Goal: Task Accomplishment & Management: Complete application form

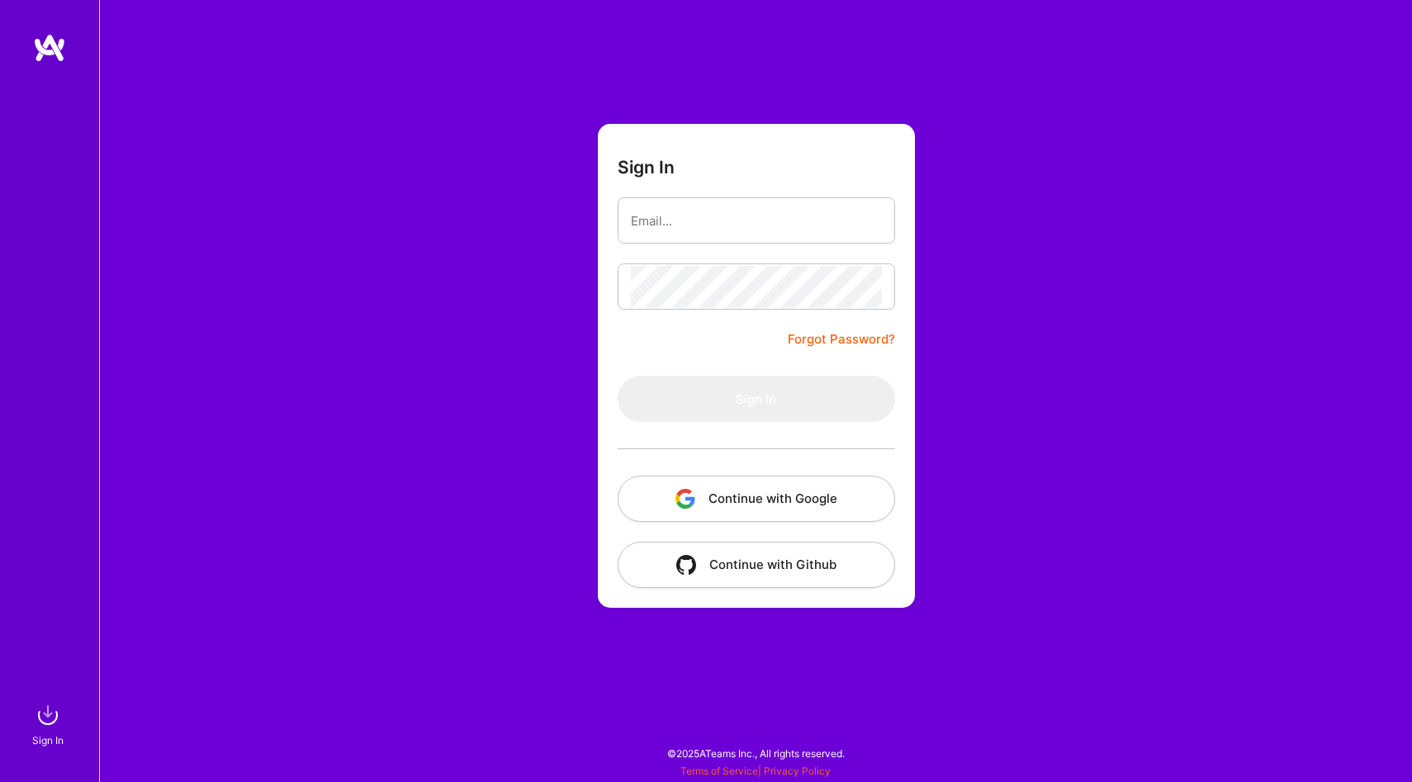
type input "[EMAIL_ADDRESS][DOMAIN_NAME]"
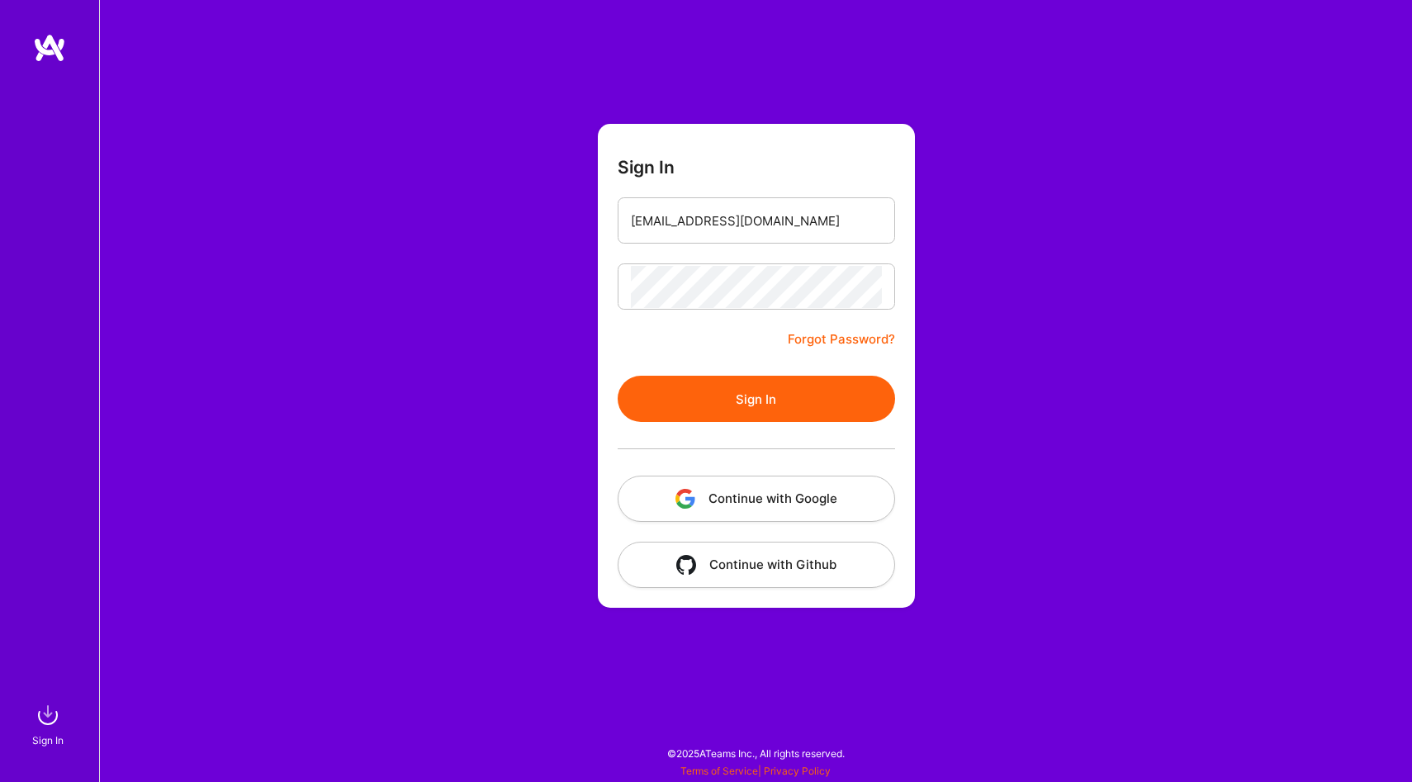
click at [767, 386] on button "Sign In" at bounding box center [755, 399] width 277 height 46
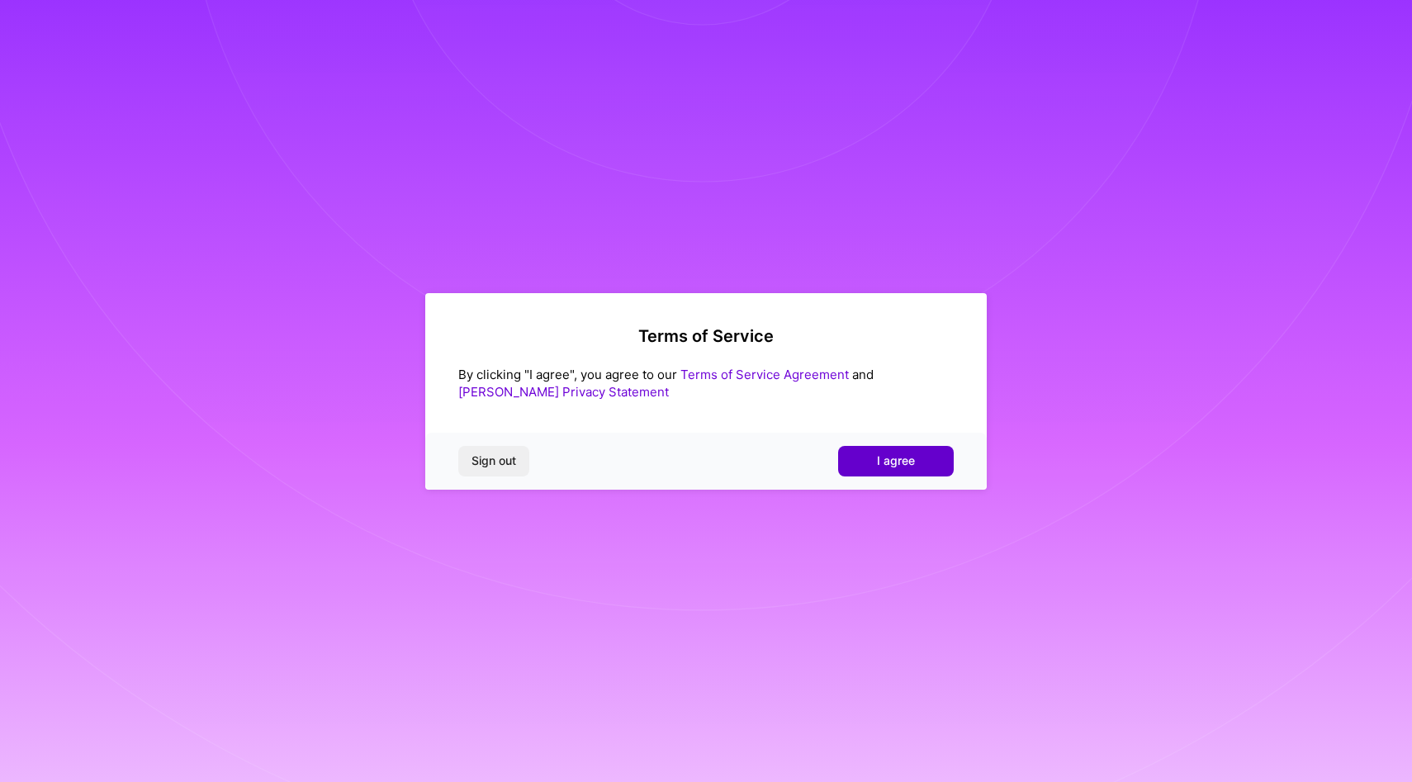
click at [931, 455] on button "I agree" at bounding box center [896, 461] width 116 height 30
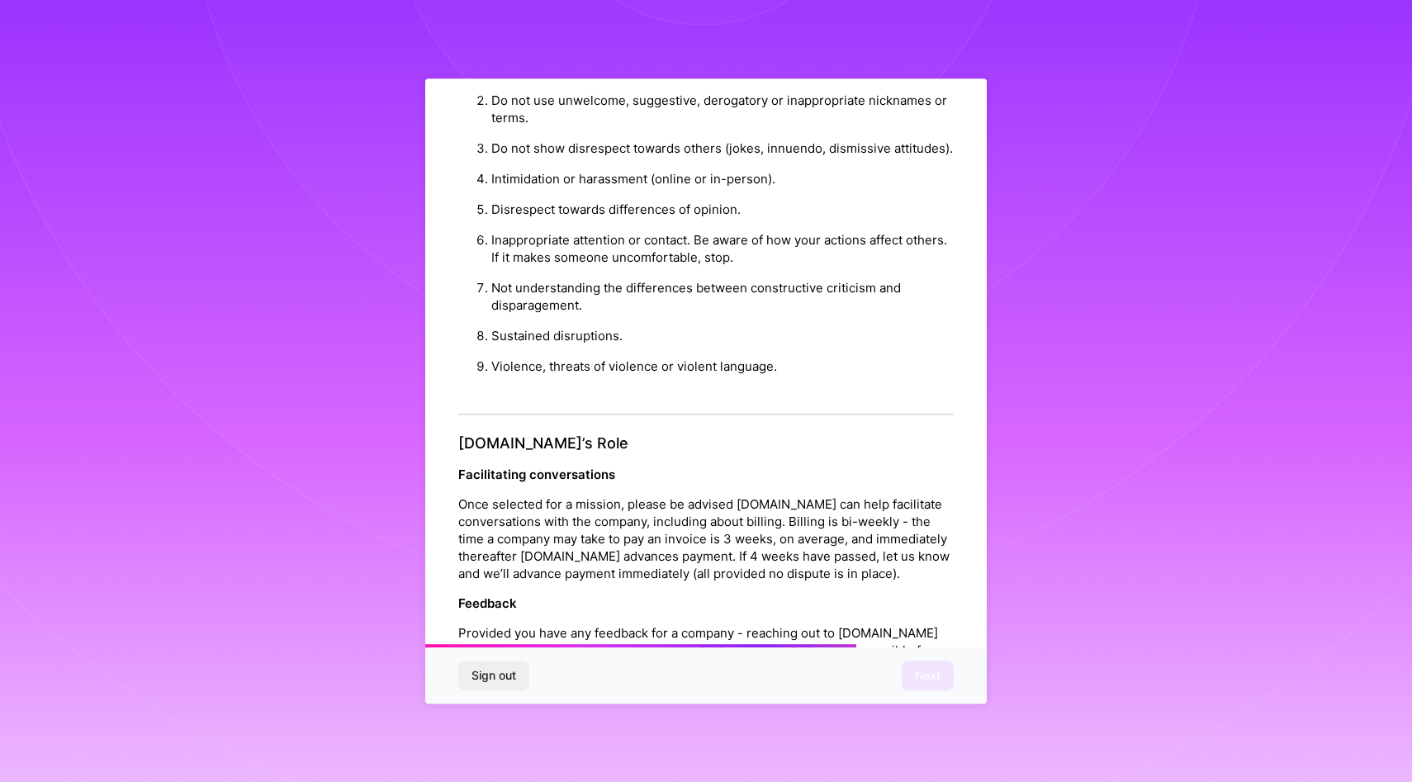
scroll to position [1638, 0]
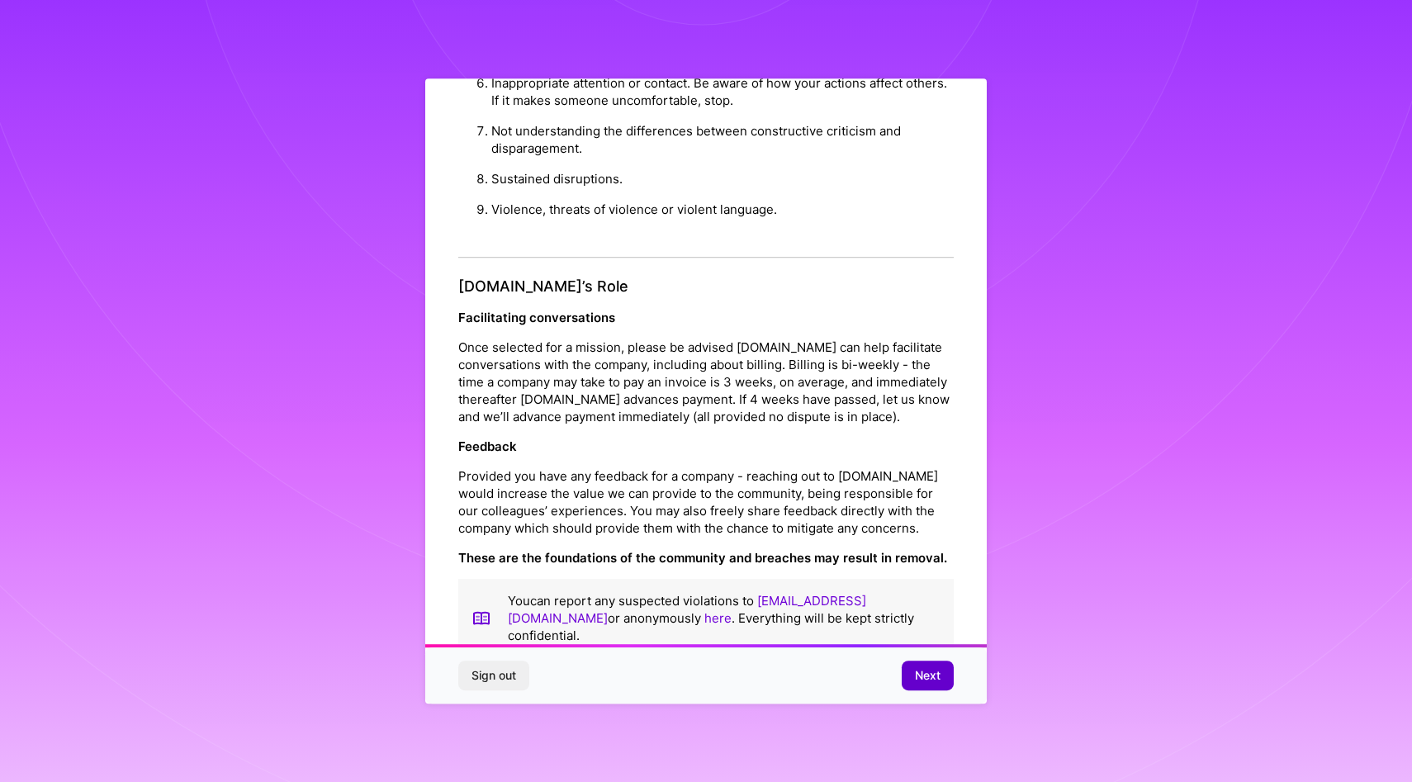
click at [933, 665] on button "Next" at bounding box center [927, 675] width 52 height 30
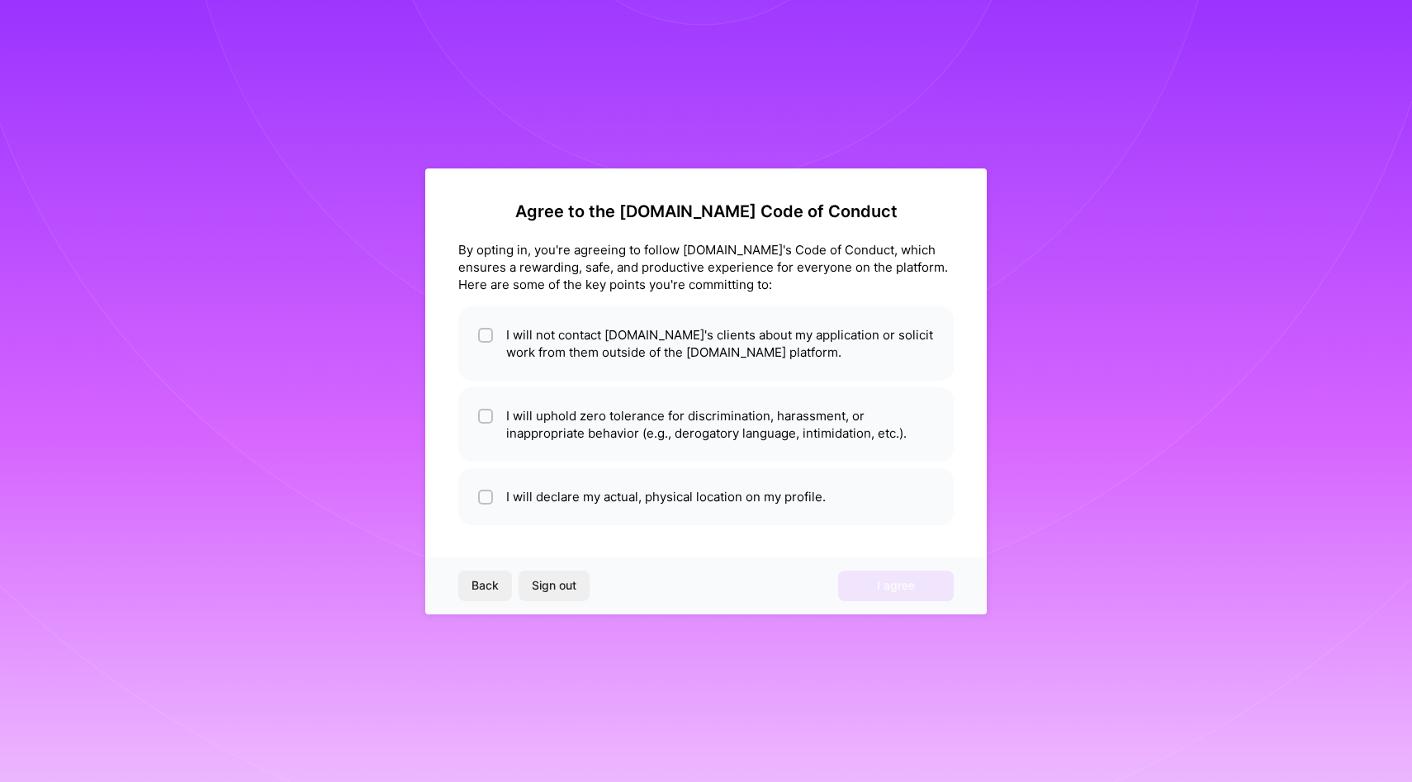
scroll to position [0, 0]
click at [644, 343] on li "I will not contact A.Team's clients about my application or solicit work from t…" at bounding box center [705, 343] width 495 height 74
checkbox input "true"
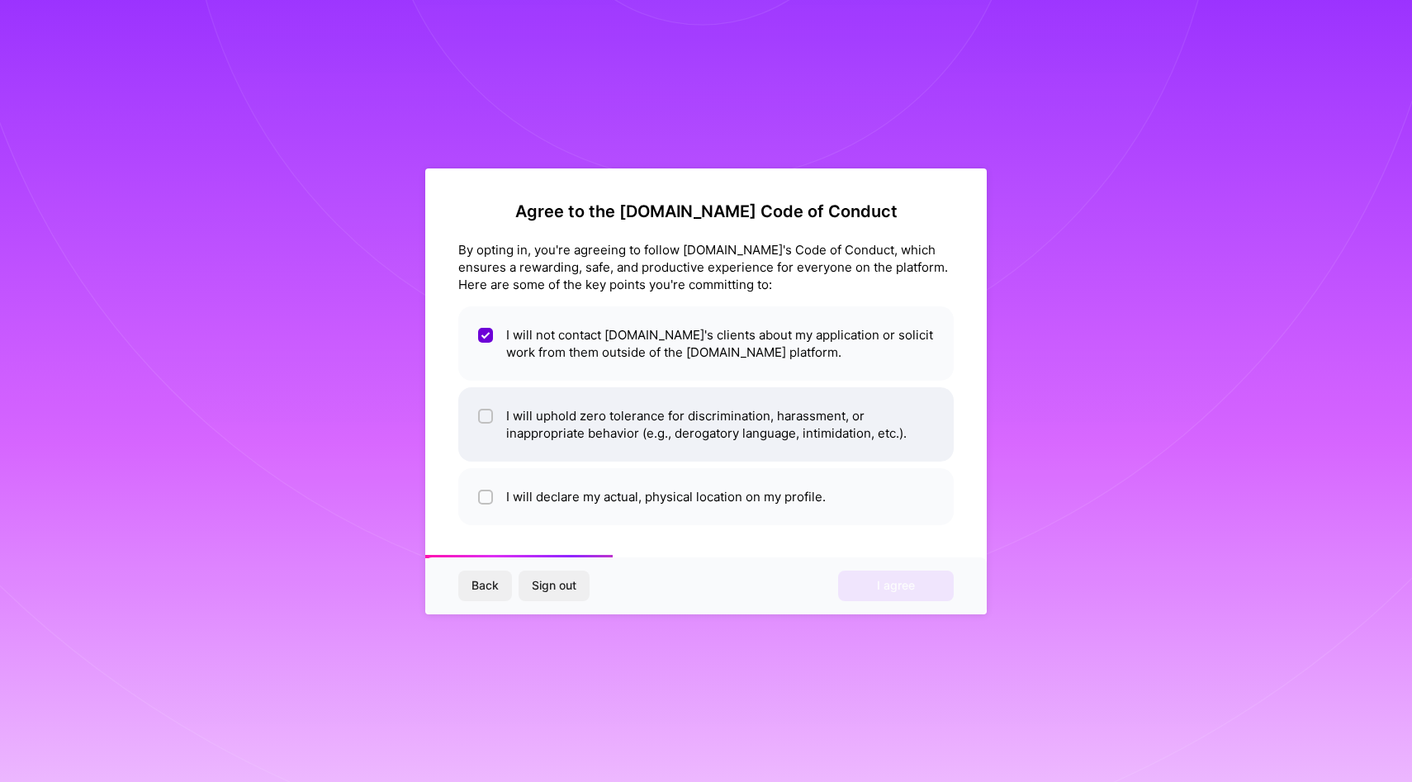
click at [595, 397] on li "I will uphold zero tolerance for discrimination, harassment, or inappropriate b…" at bounding box center [705, 424] width 495 height 74
checkbox input "true"
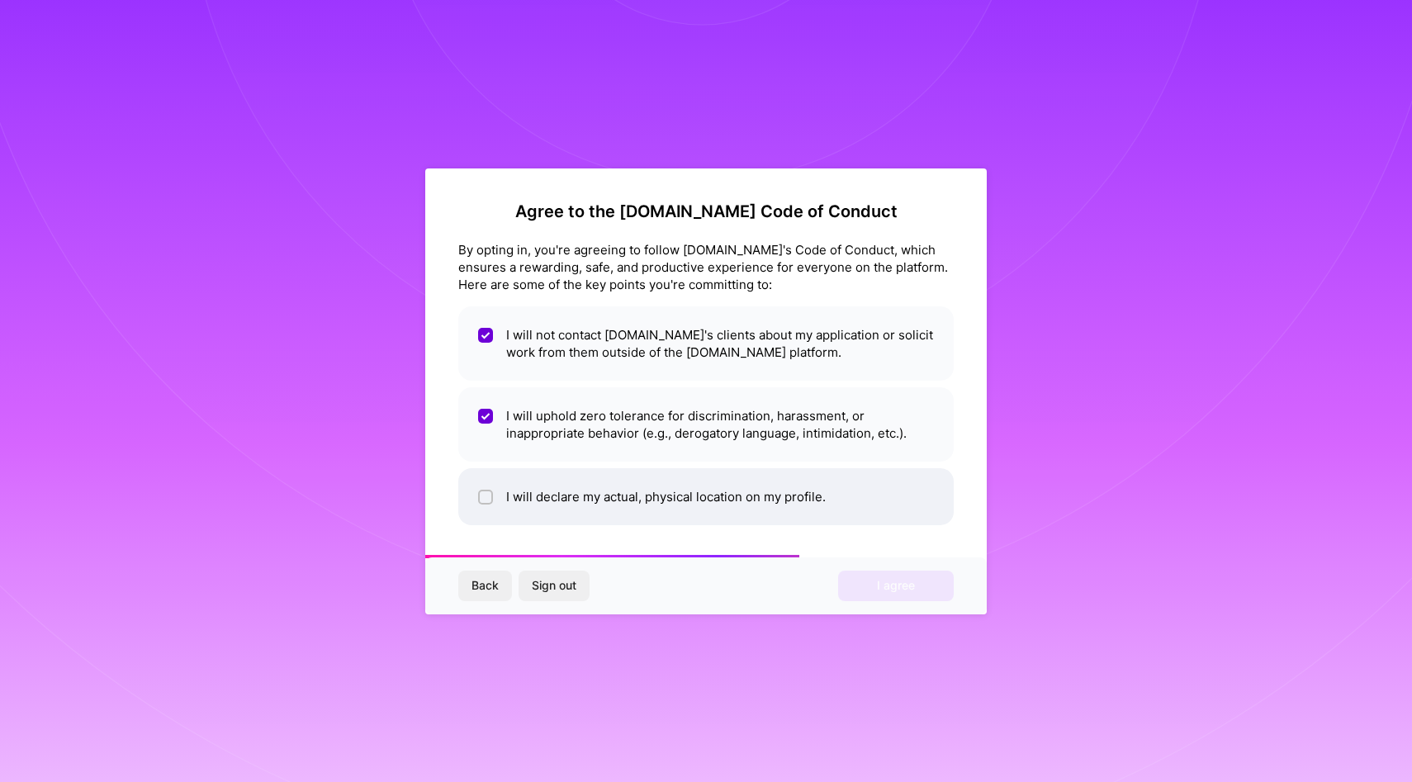
click at [575, 487] on li "I will declare my actual, physical location on my profile." at bounding box center [705, 496] width 495 height 57
checkbox input "true"
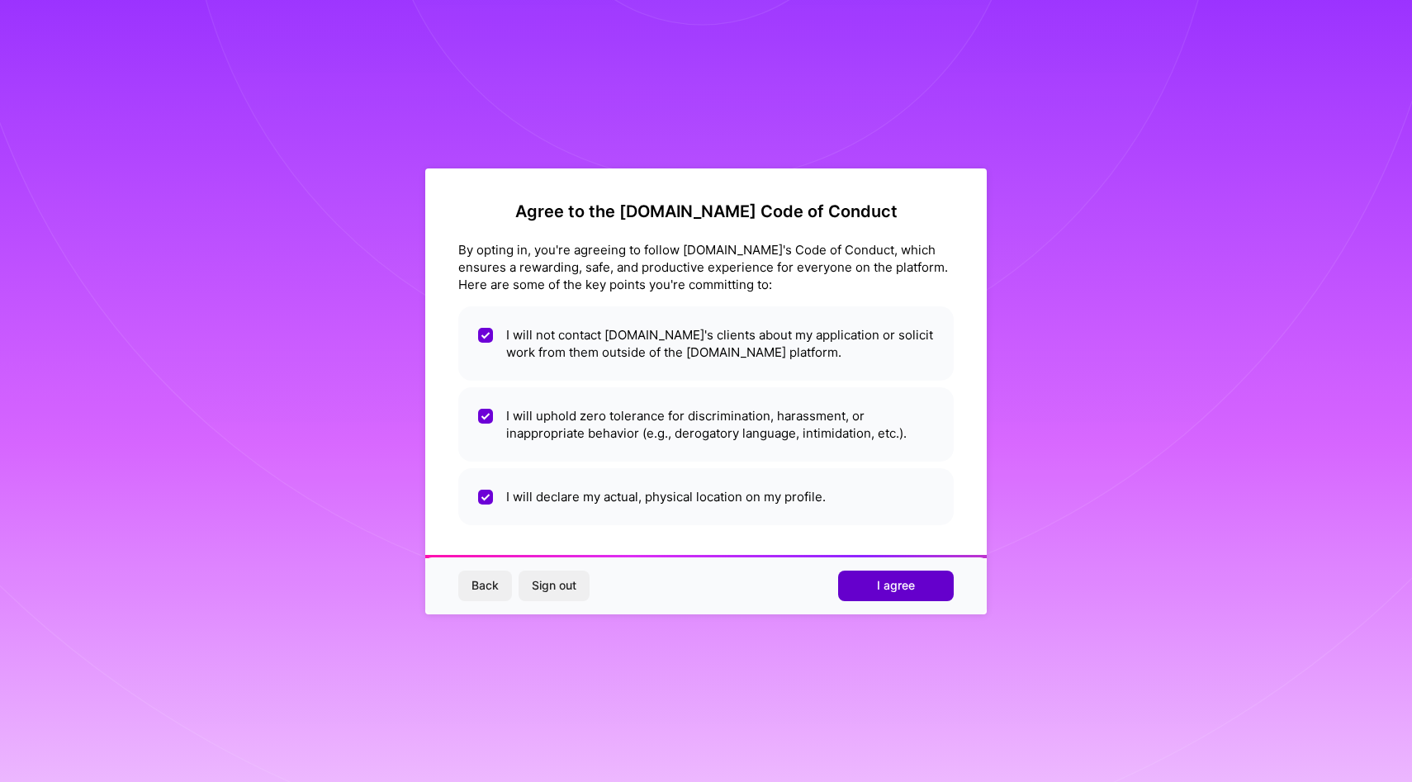
click at [862, 576] on button "I agree" at bounding box center [896, 585] width 116 height 30
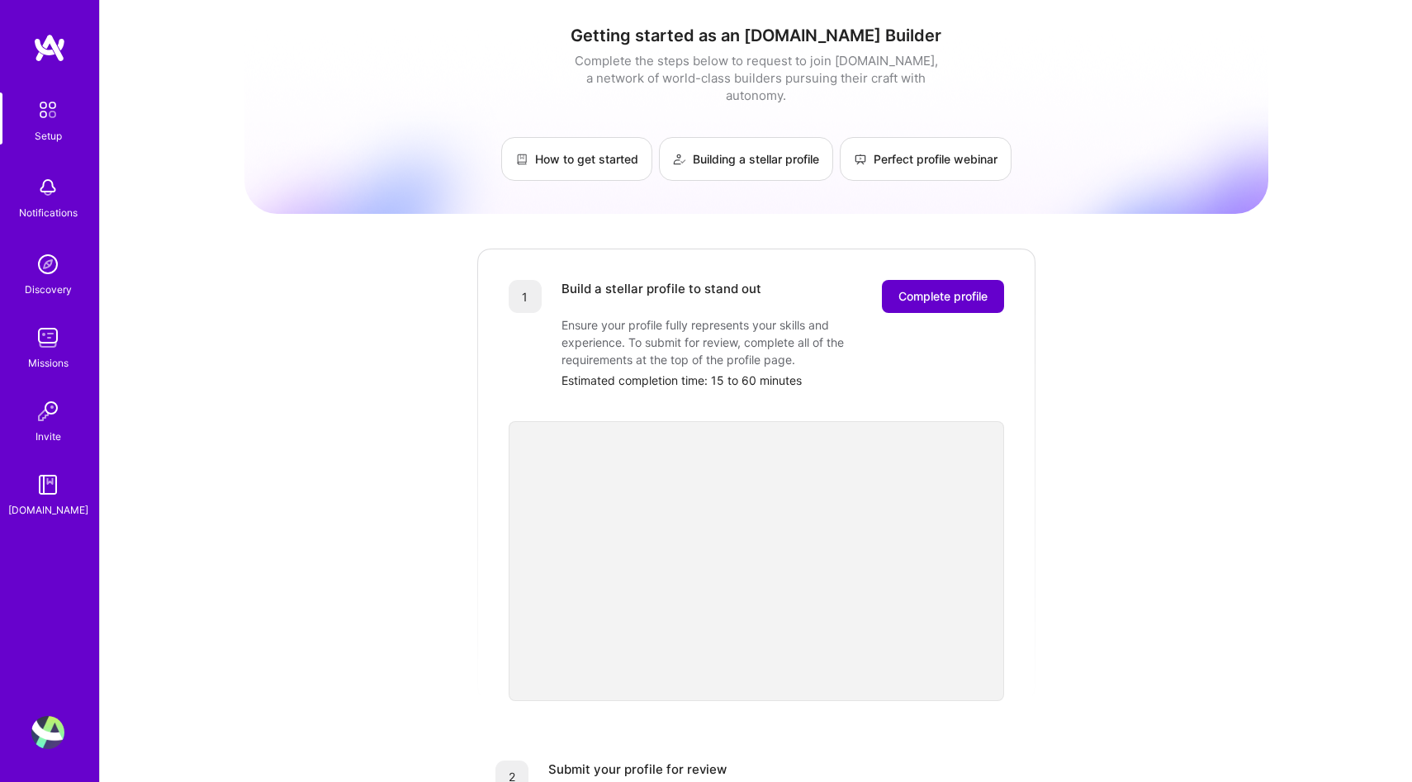
click at [972, 288] on span "Complete profile" at bounding box center [942, 296] width 89 height 17
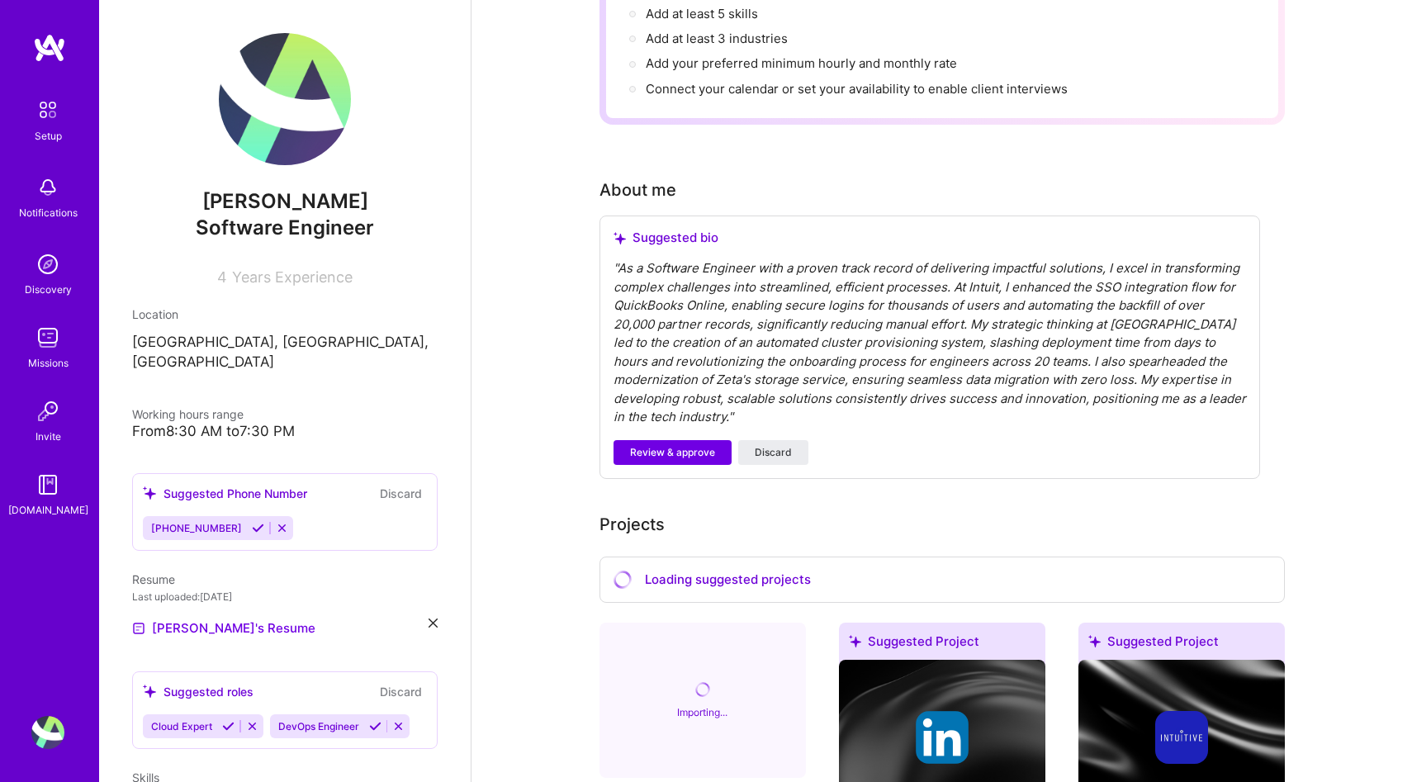
scroll to position [312, 0]
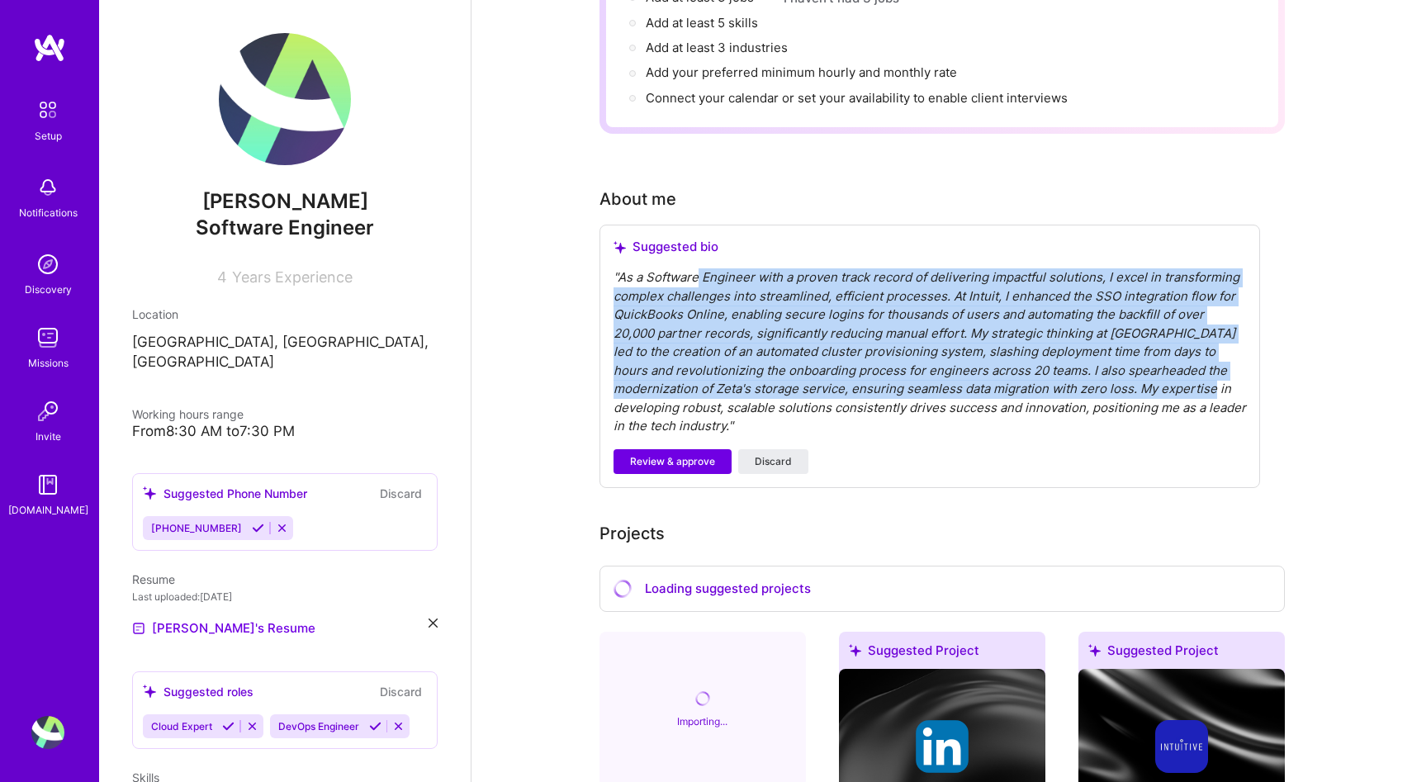
drag, startPoint x: 696, startPoint y: 267, endPoint x: 669, endPoint y: 392, distance: 128.4
click at [669, 392] on div "" As a Software Engineer with a proven track record of delivering impactful sol…" at bounding box center [929, 352] width 632 height 168
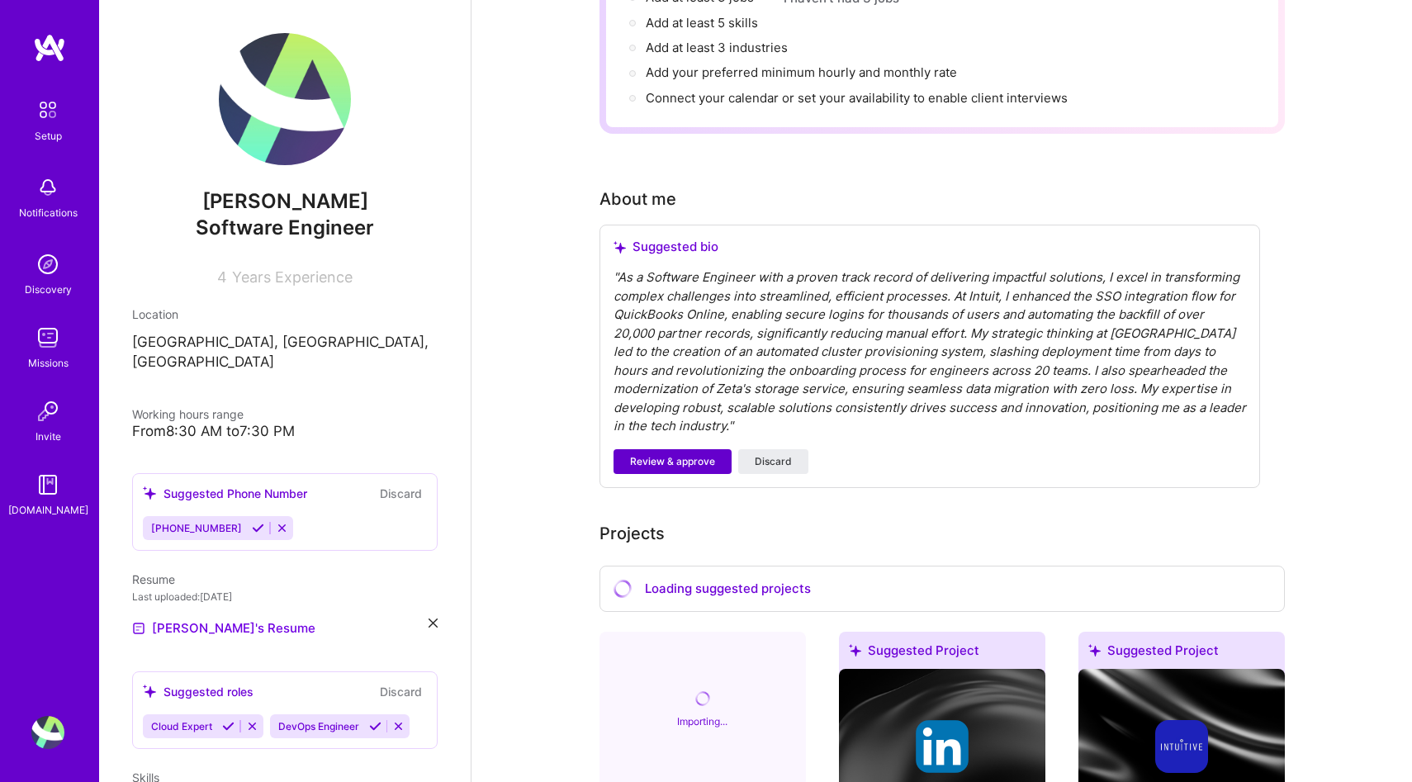
click at [670, 454] on span "Review & approve" at bounding box center [672, 461] width 85 height 15
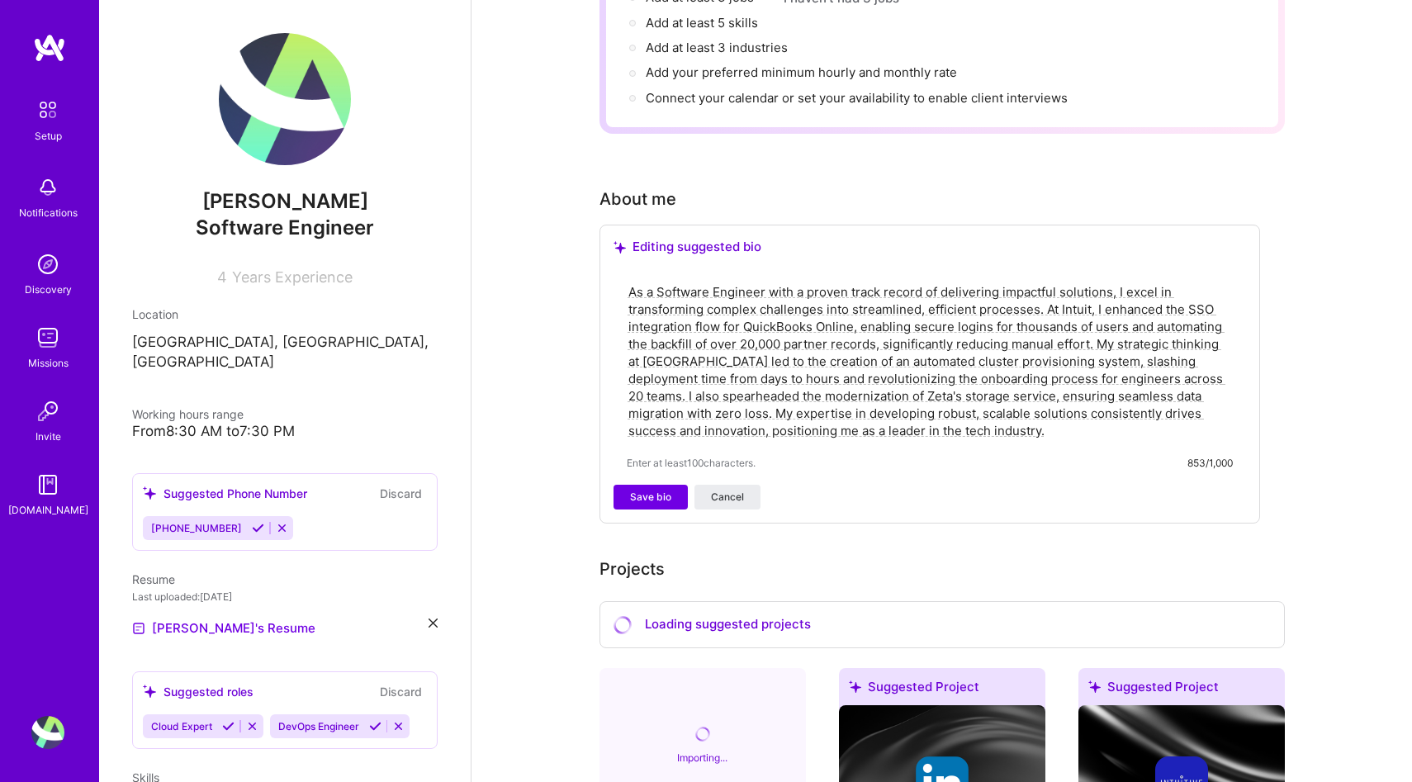
click at [770, 365] on textarea "As a Software Engineer with a proven track record of delivering impactful solut…" at bounding box center [930, 361] width 606 height 159
click at [748, 387] on textarea "As a Software Engineer with a proven track record of delivering impactful solut…" at bounding box center [930, 361] width 606 height 159
click at [653, 464] on div "As a Software Engineer with a proven track record of delivering impactful solut…" at bounding box center [929, 376] width 632 height 216
click at [651, 490] on span "Save bio" at bounding box center [650, 497] width 41 height 15
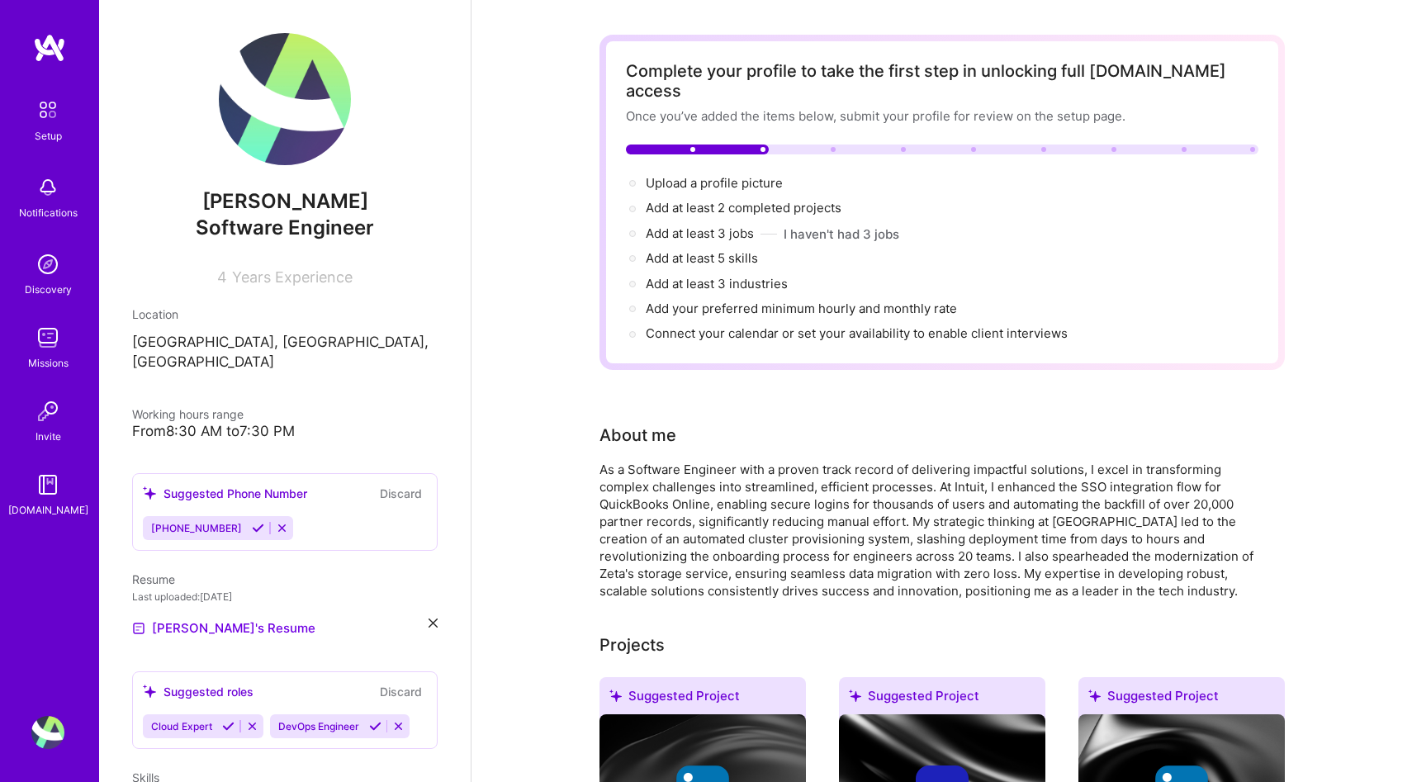
scroll to position [0, 0]
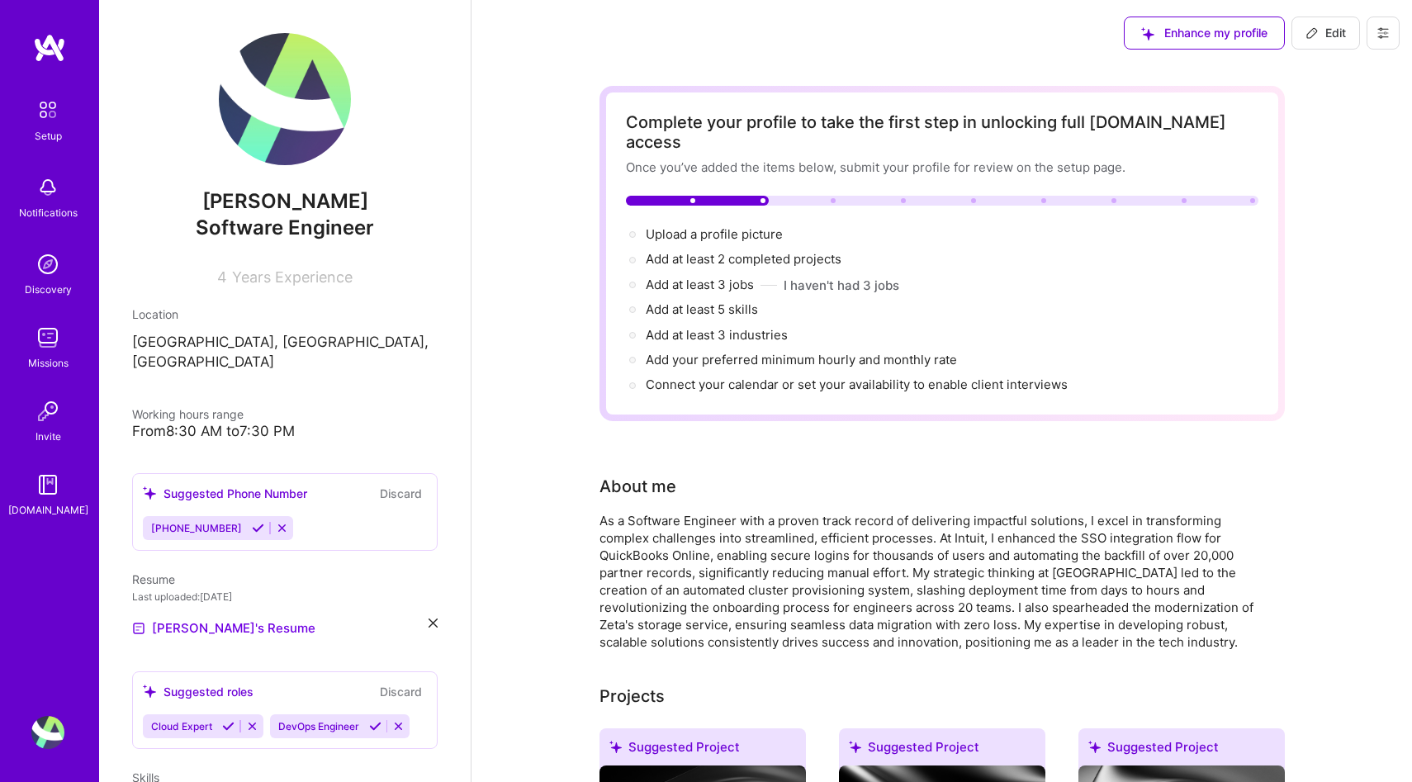
drag, startPoint x: 737, startPoint y: 239, endPoint x: 876, endPoint y: 240, distance: 138.7
click at [876, 250] on div "Add at least 2 completed projects →" at bounding box center [942, 259] width 632 height 18
click at [722, 226] on span "Upload a profile picture →" at bounding box center [722, 234] width 152 height 16
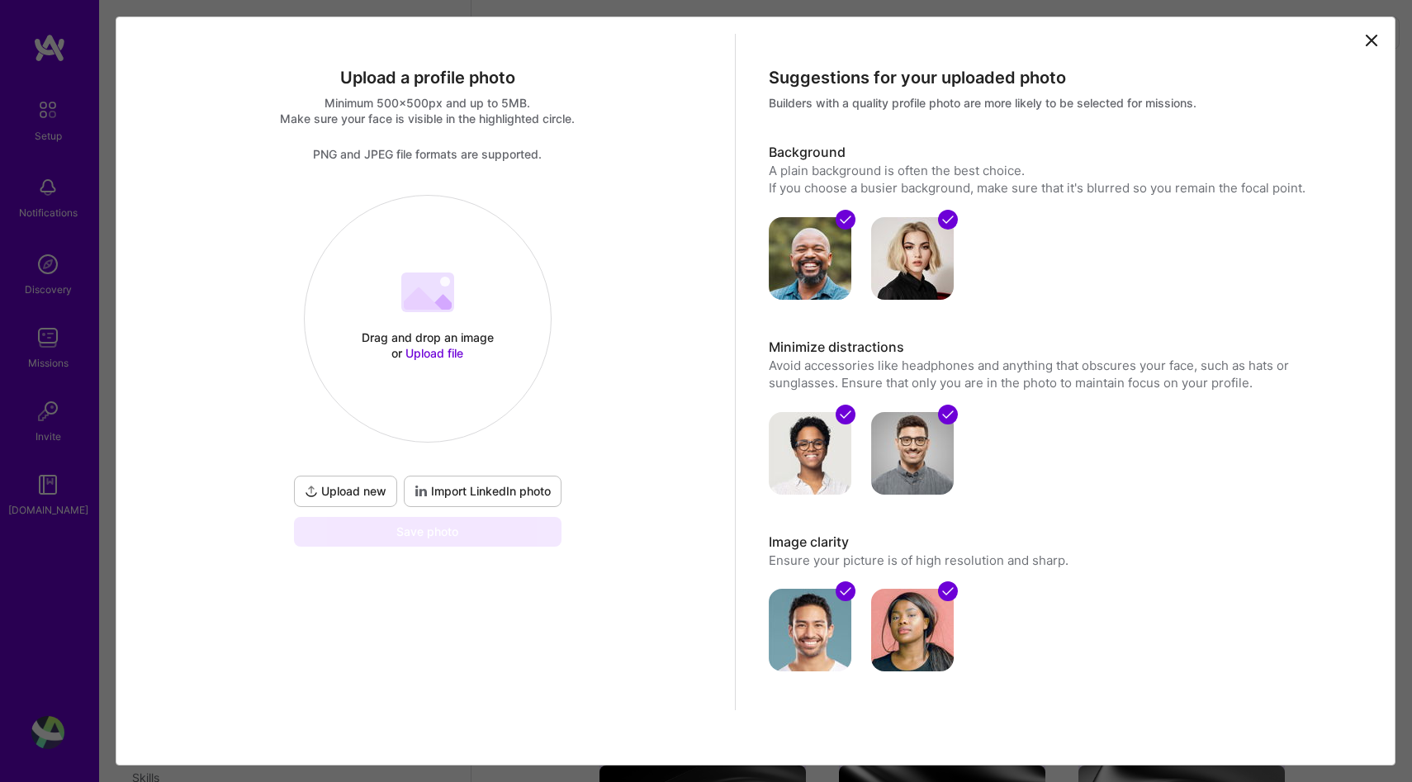
scroll to position [8, 0]
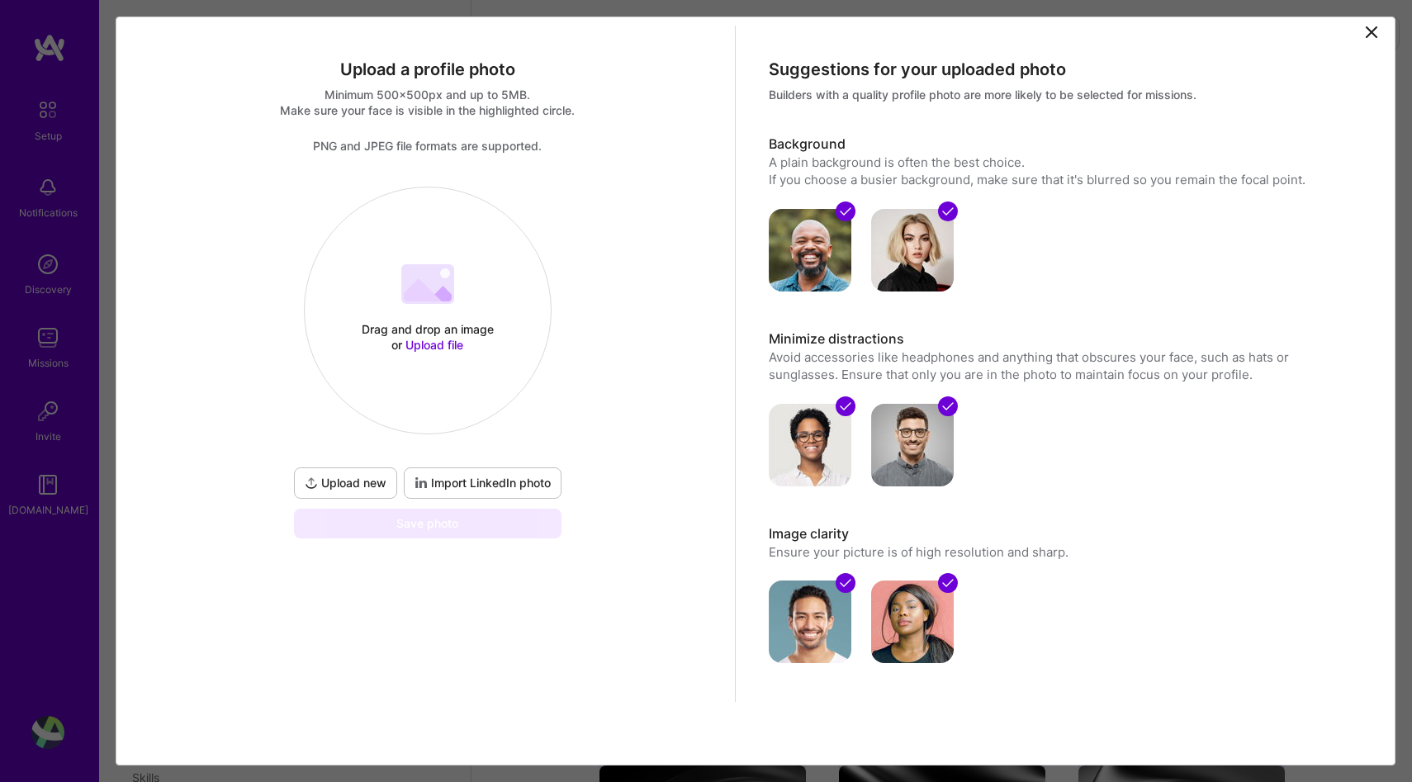
click at [467, 491] on button "Import LinkedIn photo" at bounding box center [483, 482] width 158 height 31
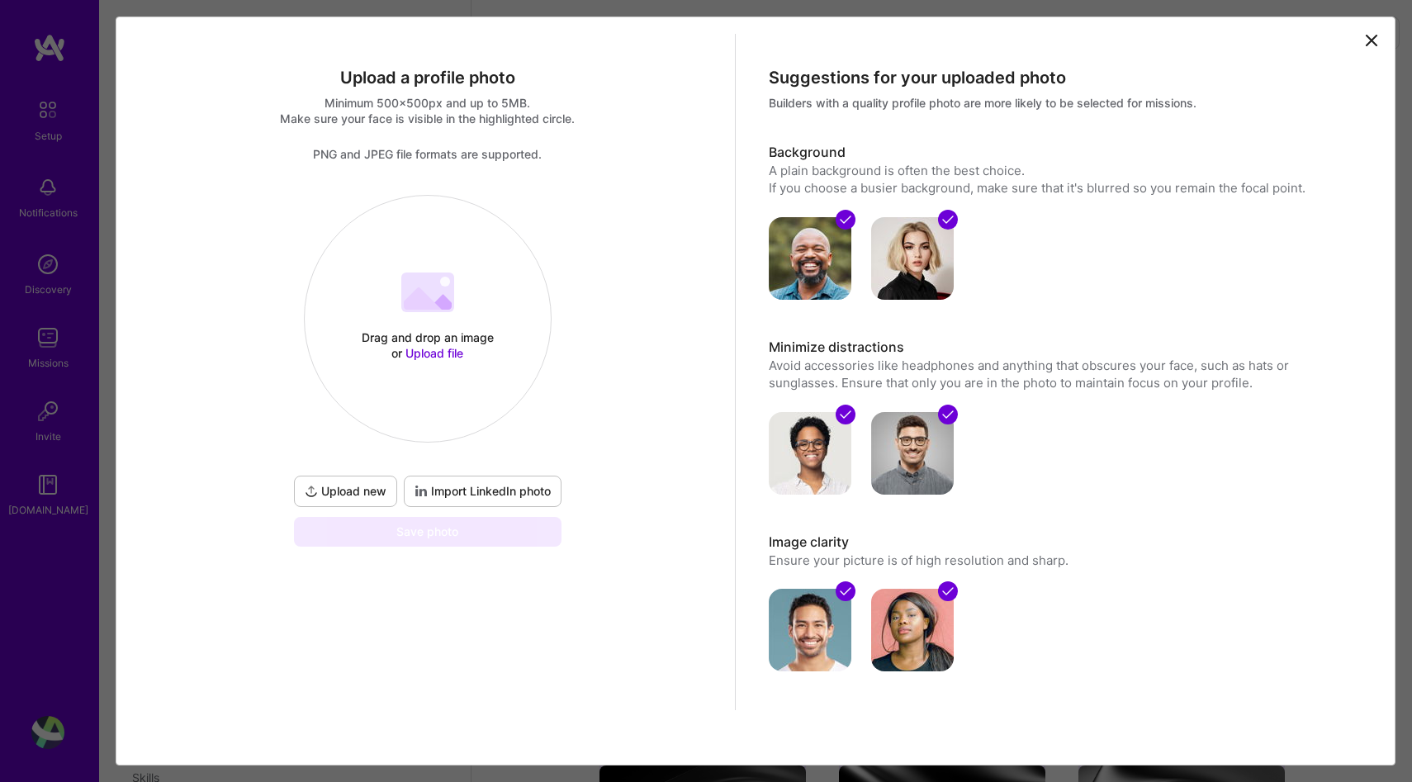
click at [491, 340] on div "Drag and drop an image or Upload file" at bounding box center [427, 344] width 140 height 31
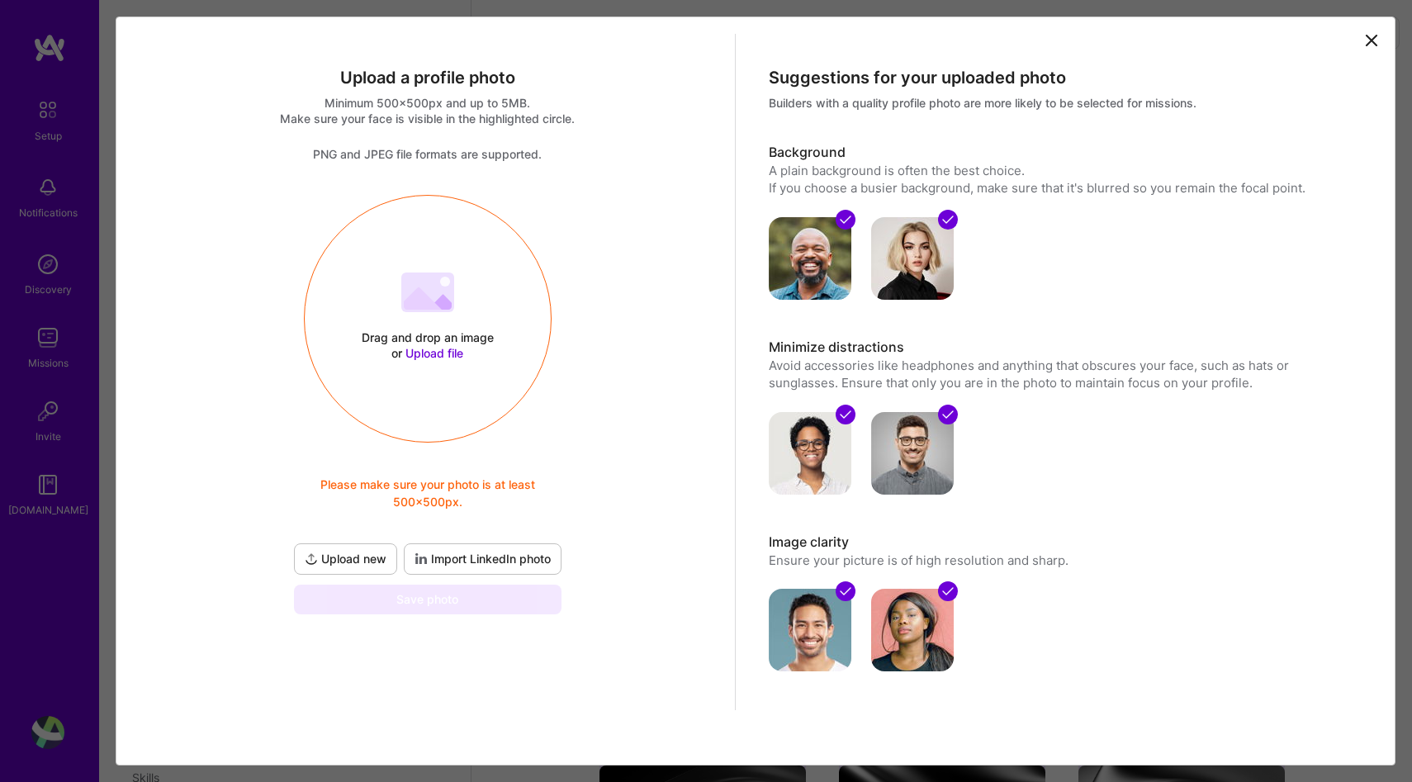
click at [471, 362] on div "Drag and drop an image or Upload file Upload file Please make sure your photo i…" at bounding box center [428, 318] width 246 height 175
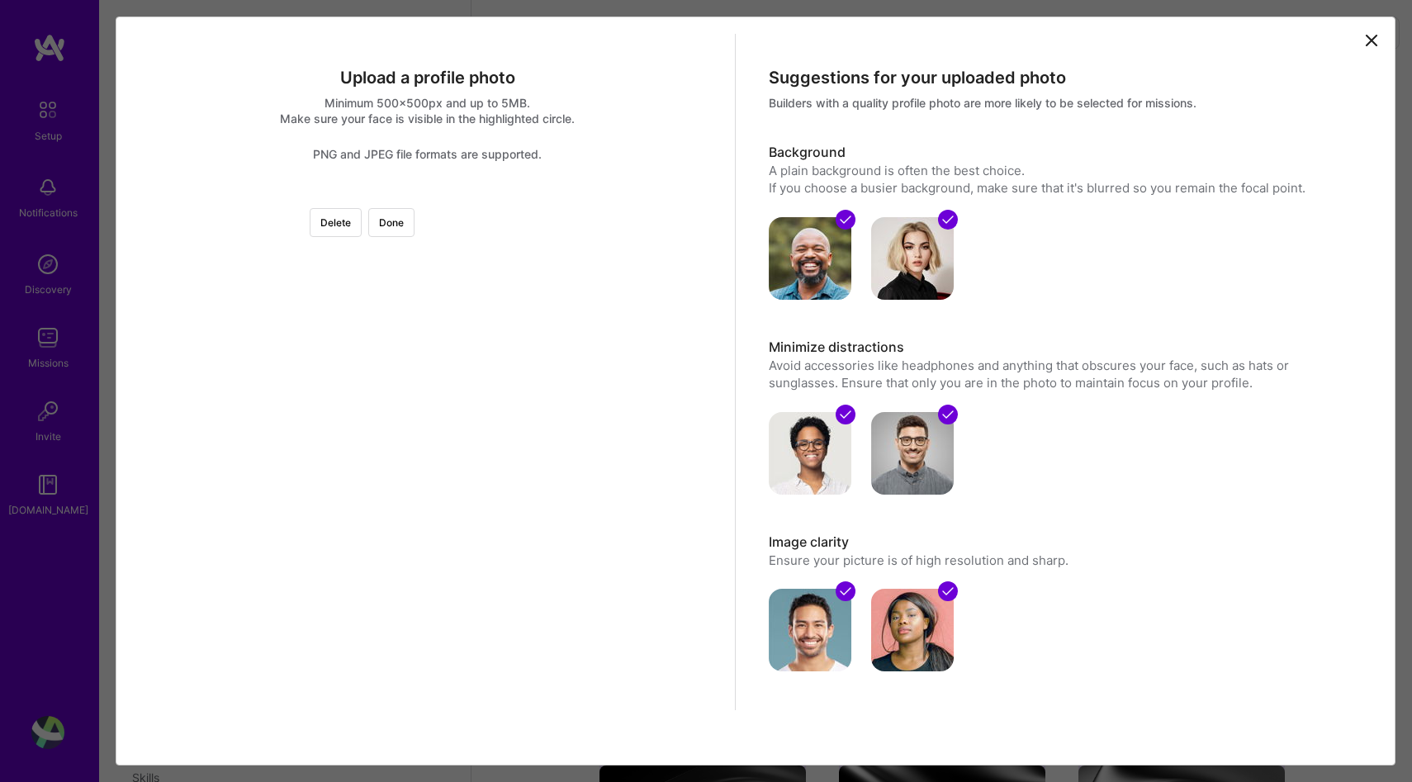
click at [428, 352] on div at bounding box center [613, 380] width 371 height 371
click at [429, 301] on div at bounding box center [613, 380] width 371 height 371
click at [428, 376] on div at bounding box center [613, 449] width 371 height 371
click at [414, 225] on button "Done" at bounding box center [391, 222] width 46 height 29
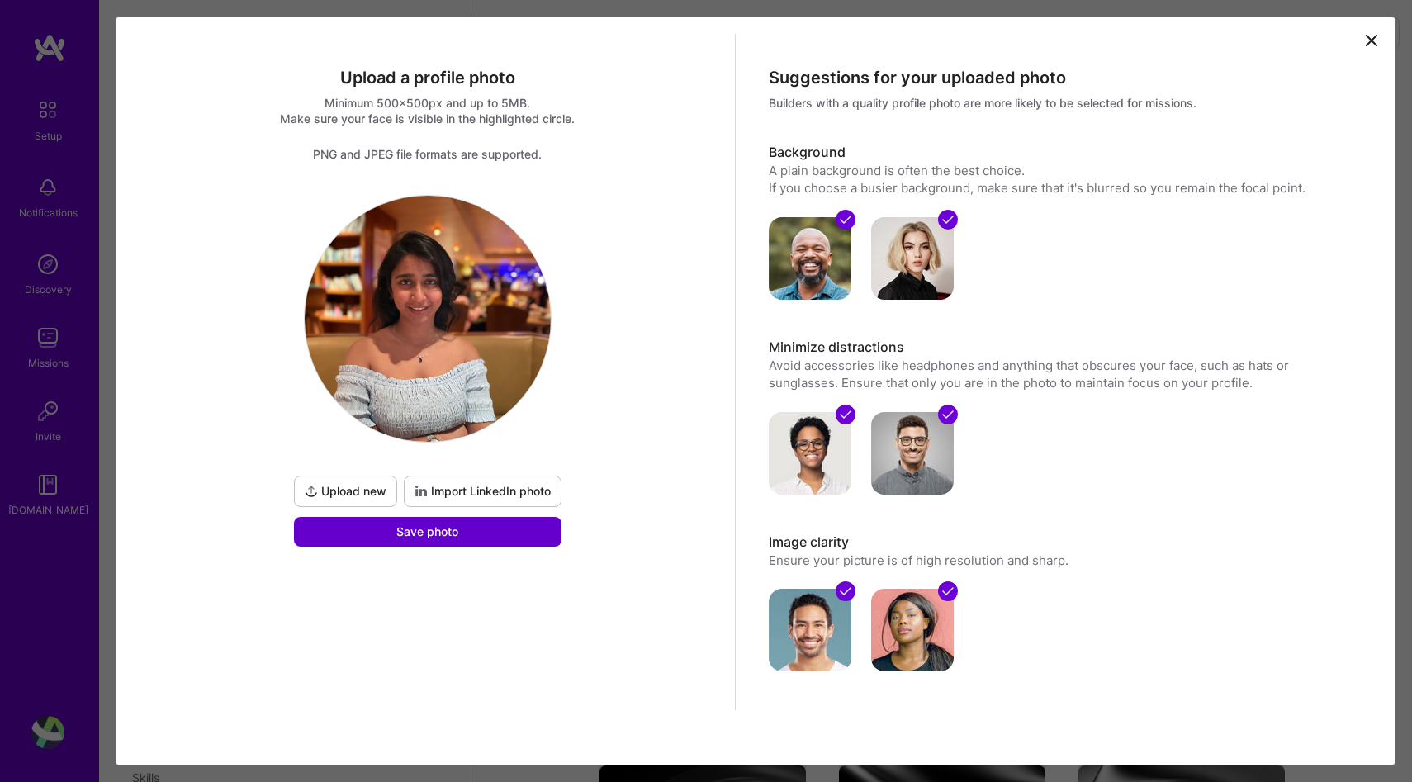
click at [424, 539] on span "Save photo" at bounding box center [427, 531] width 62 height 17
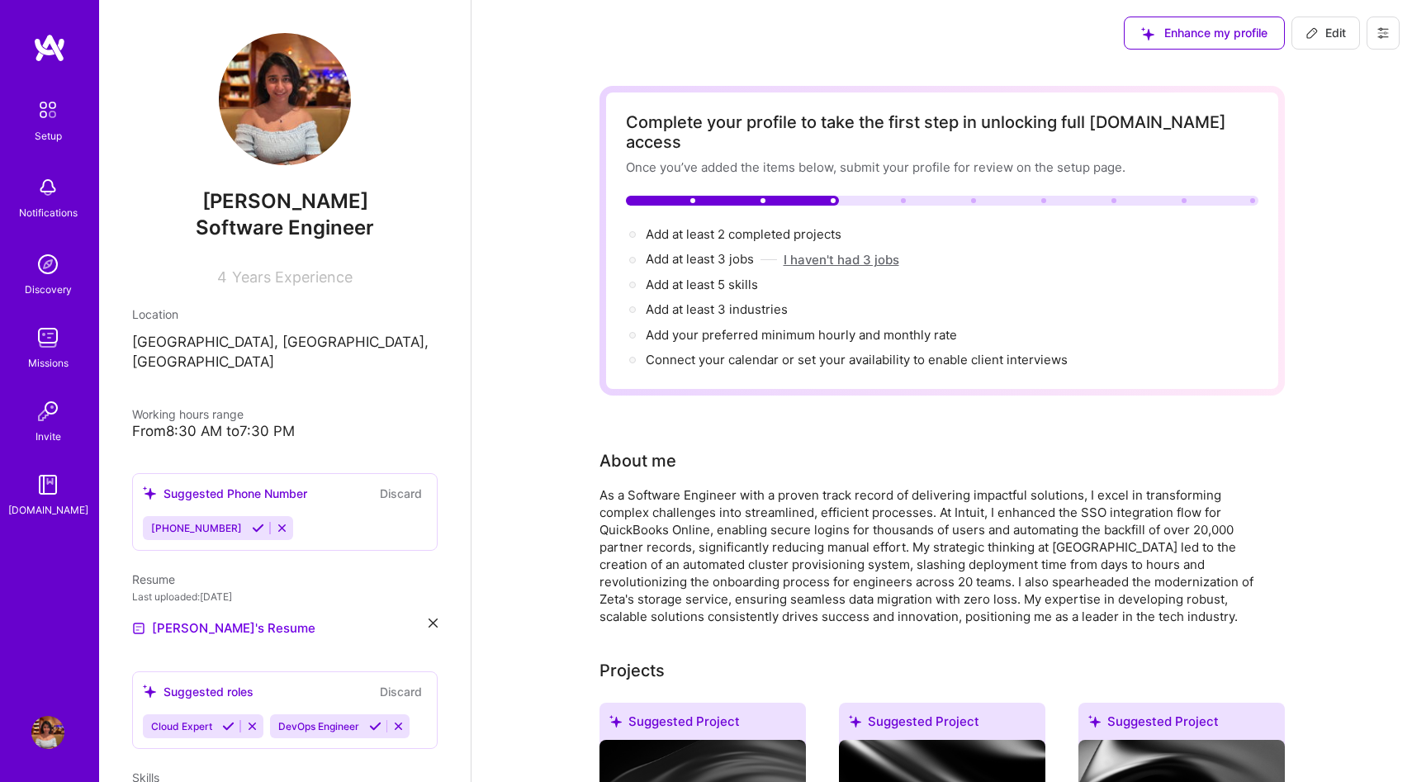
click at [839, 251] on button "I haven't had 3 jobs" at bounding box center [841, 259] width 116 height 17
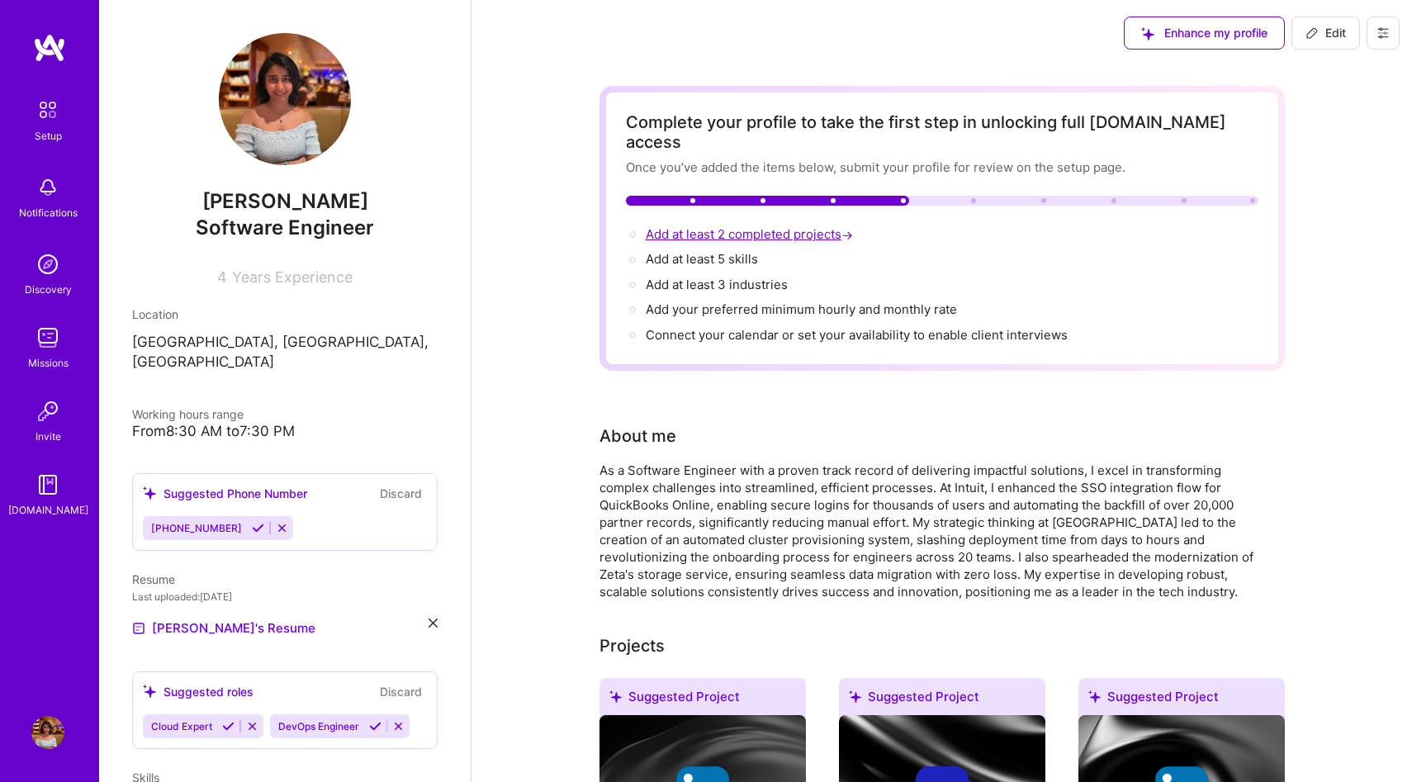
click at [759, 226] on span "Add at least 2 completed projects →" at bounding box center [751, 234] width 211 height 16
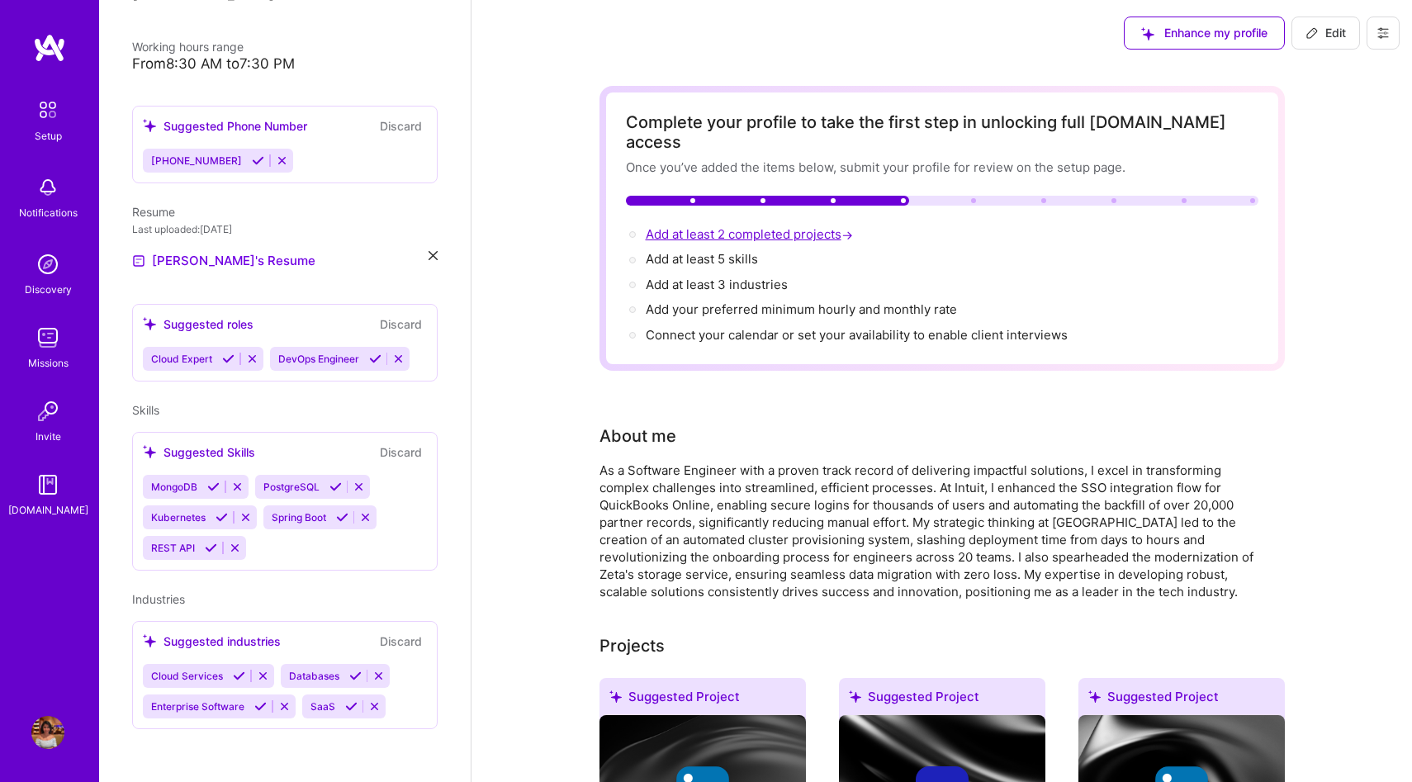
select select "US"
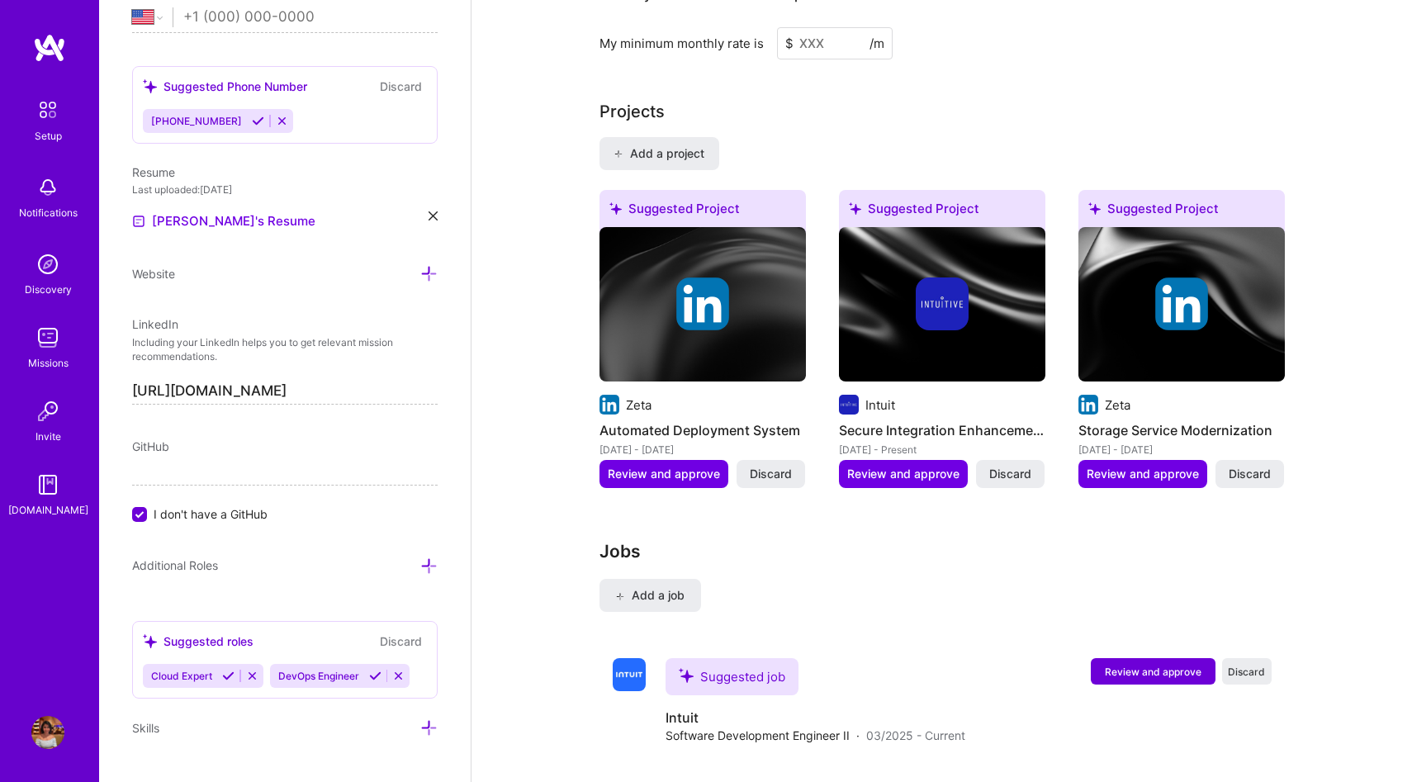
scroll to position [1380, 0]
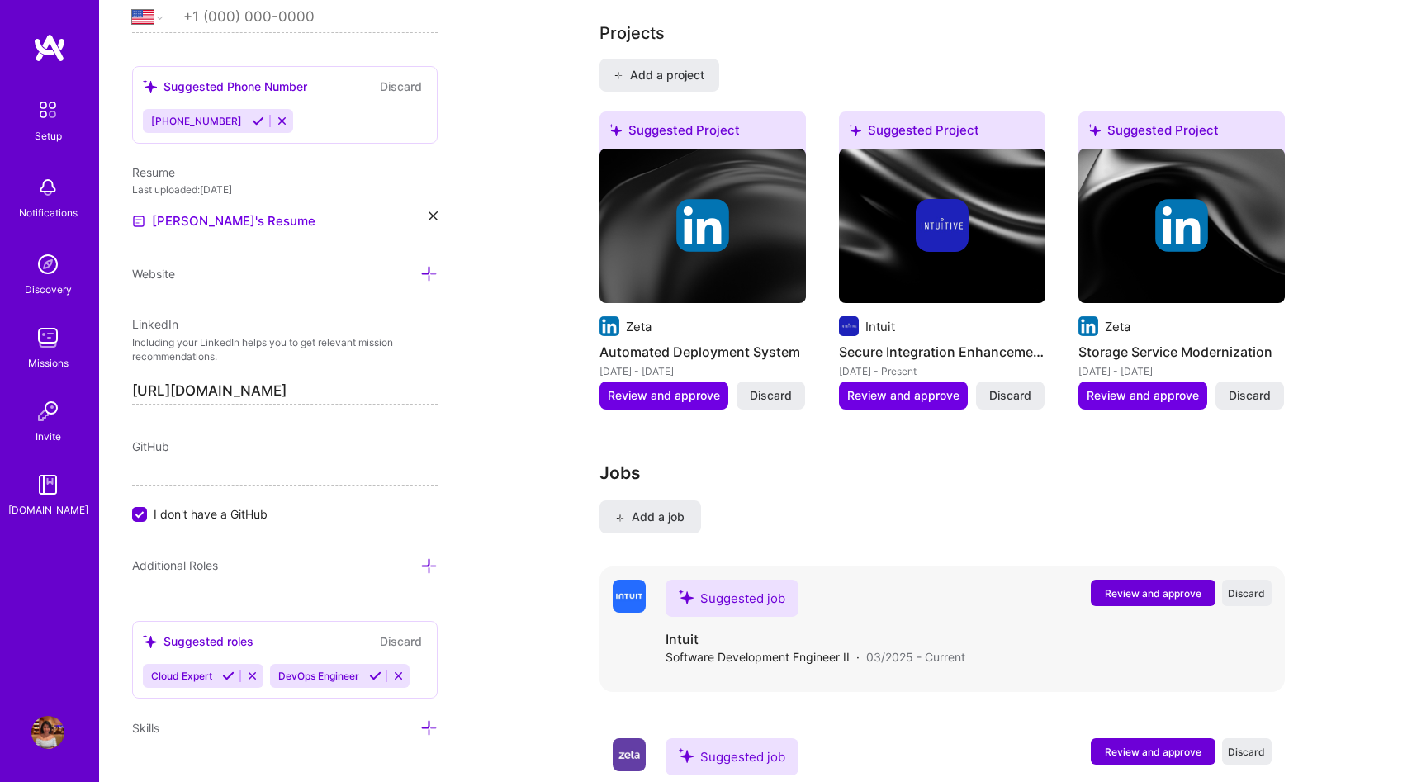
click at [1116, 586] on span "Review and approve" at bounding box center [1153, 593] width 97 height 14
